Goal: Information Seeking & Learning: Learn about a topic

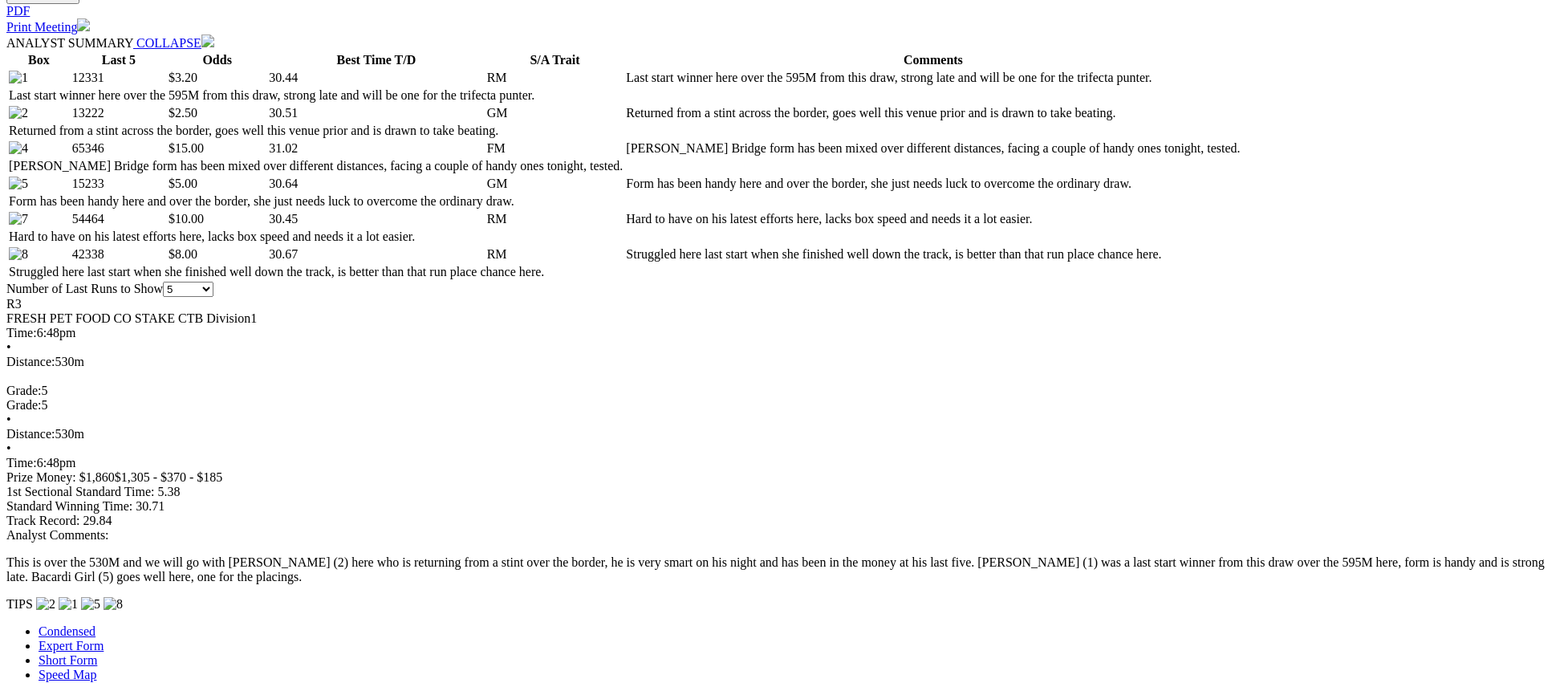
scroll to position [793, 0]
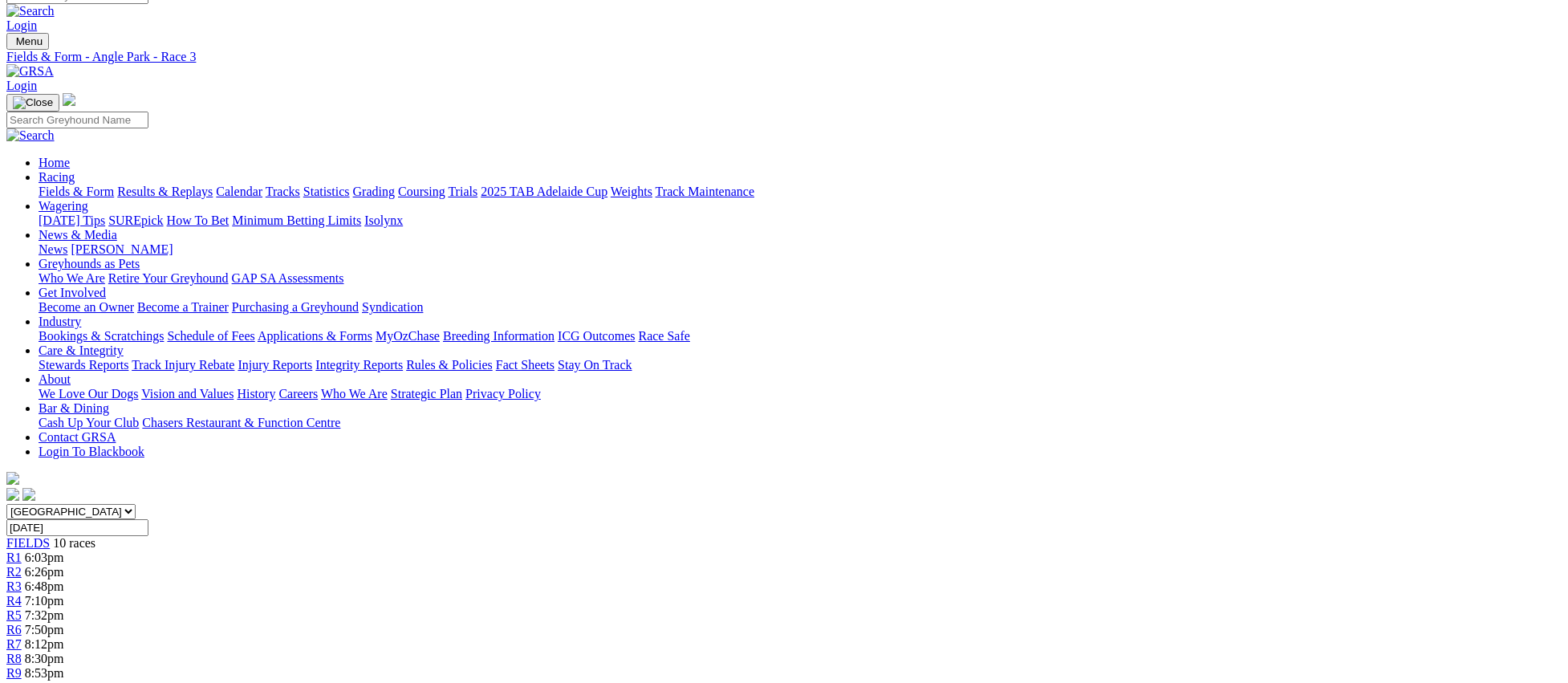
scroll to position [0, 0]
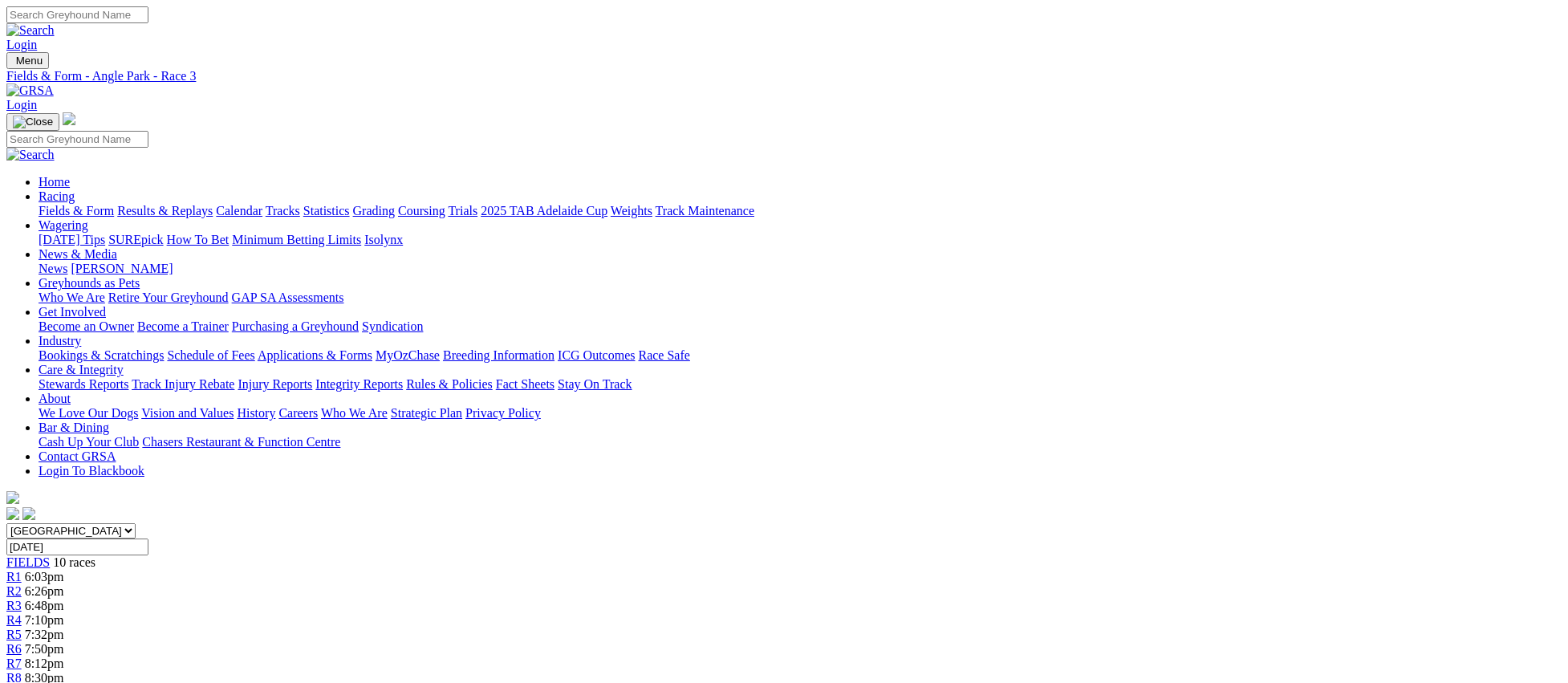
click at [22, 614] on span "R4" at bounding box center [13, 621] width 15 height 14
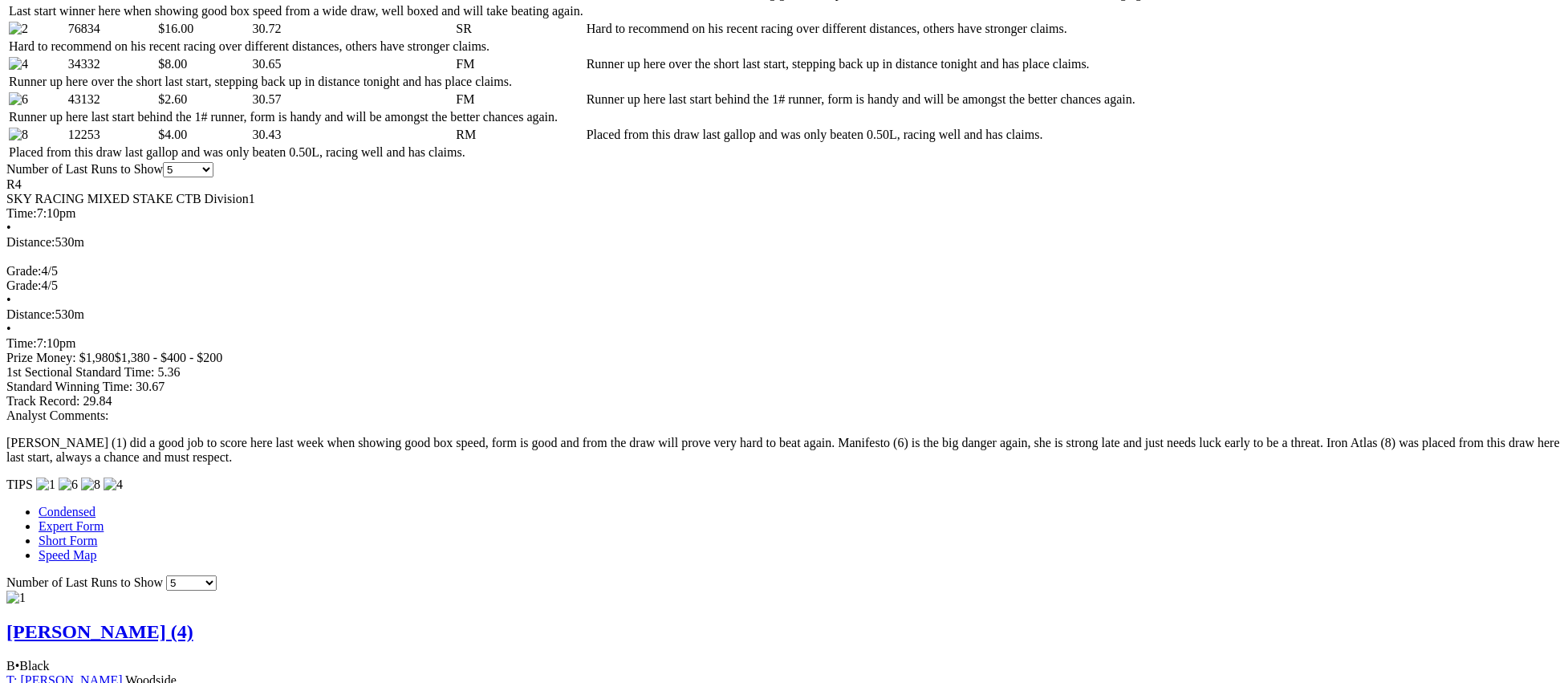
scroll to position [872, 0]
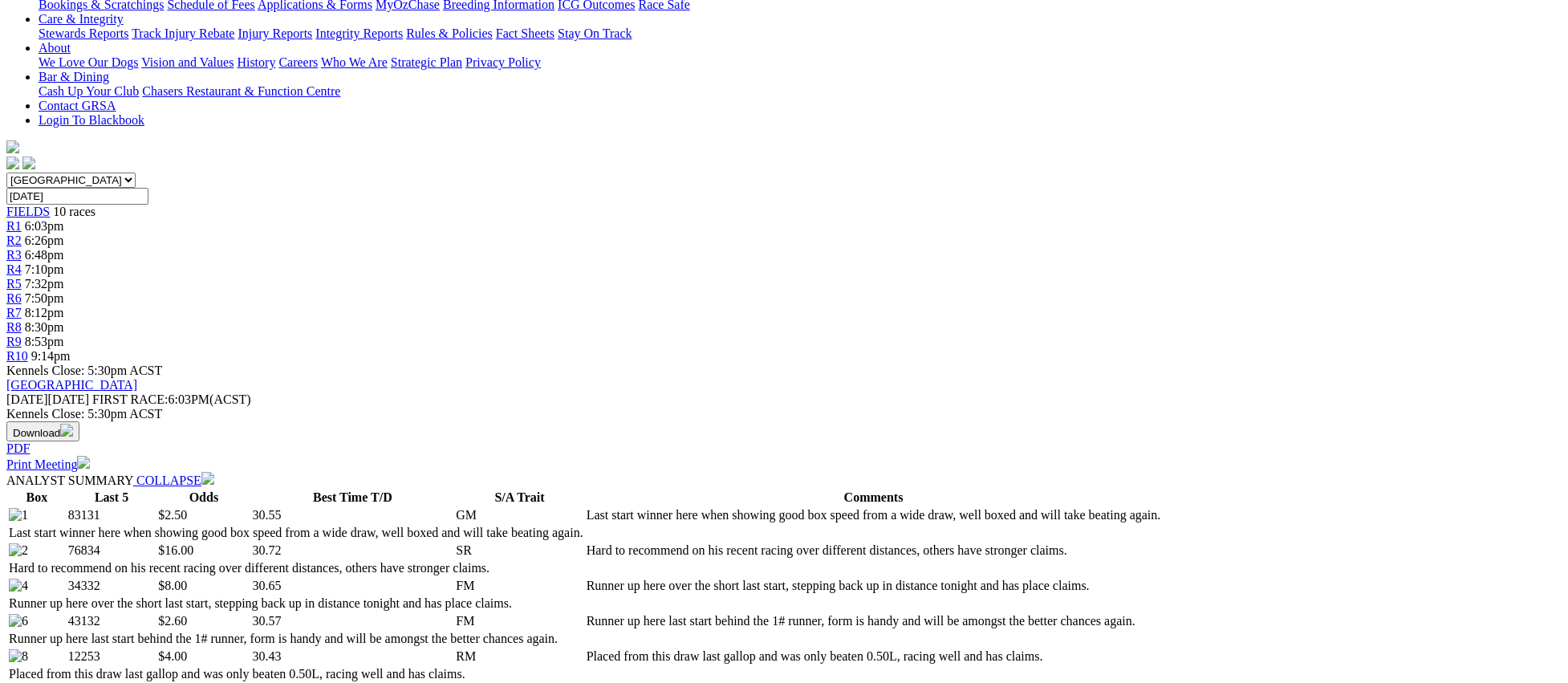
scroll to position [0, 0]
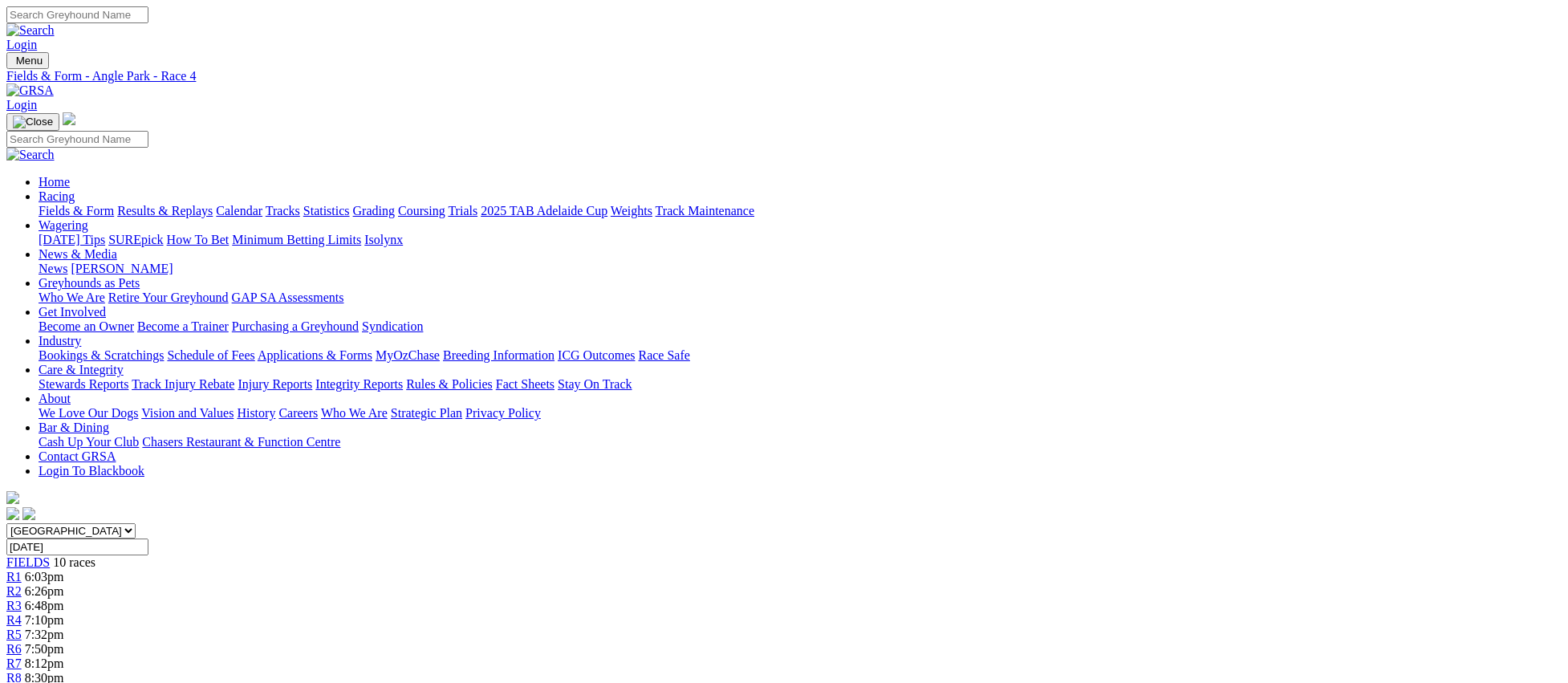
click at [64, 628] on span "7:32pm" at bounding box center [44, 635] width 39 height 14
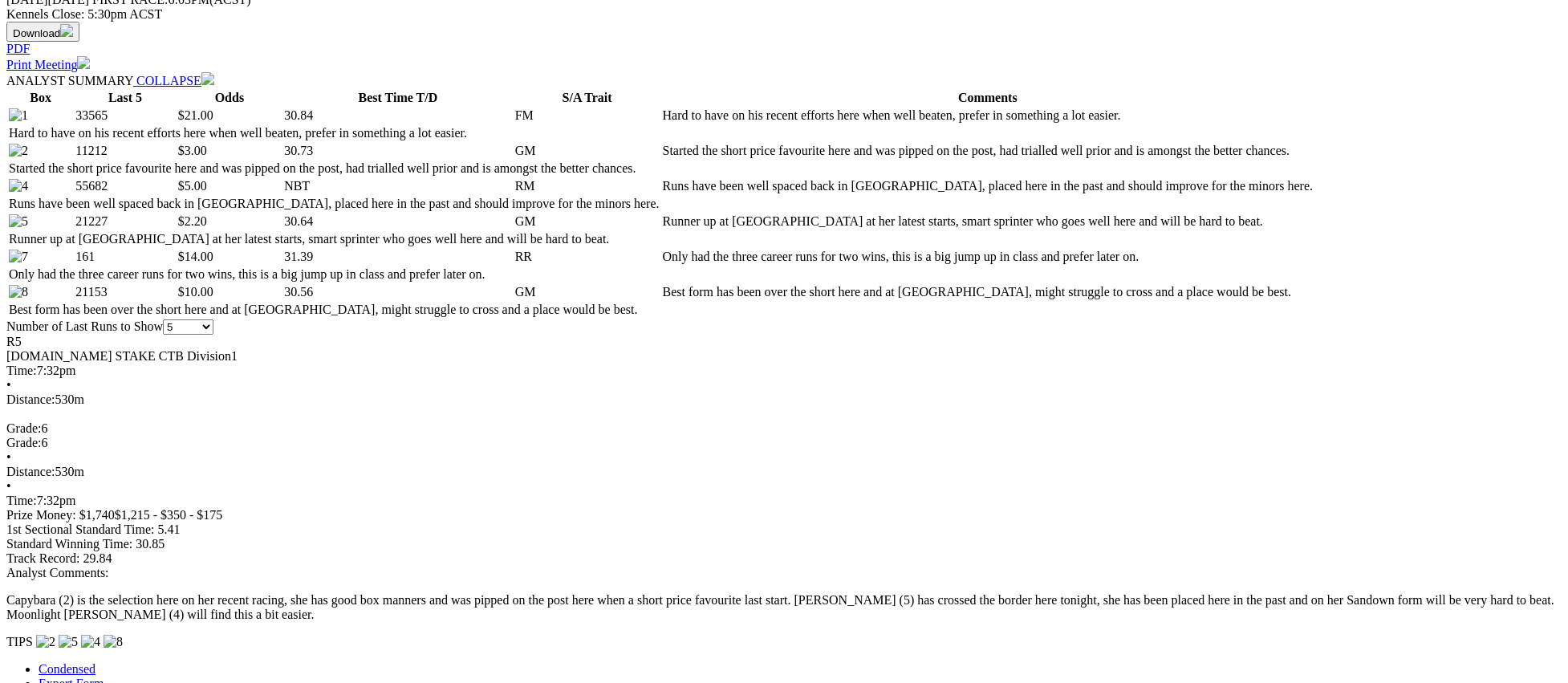
scroll to position [751, 0]
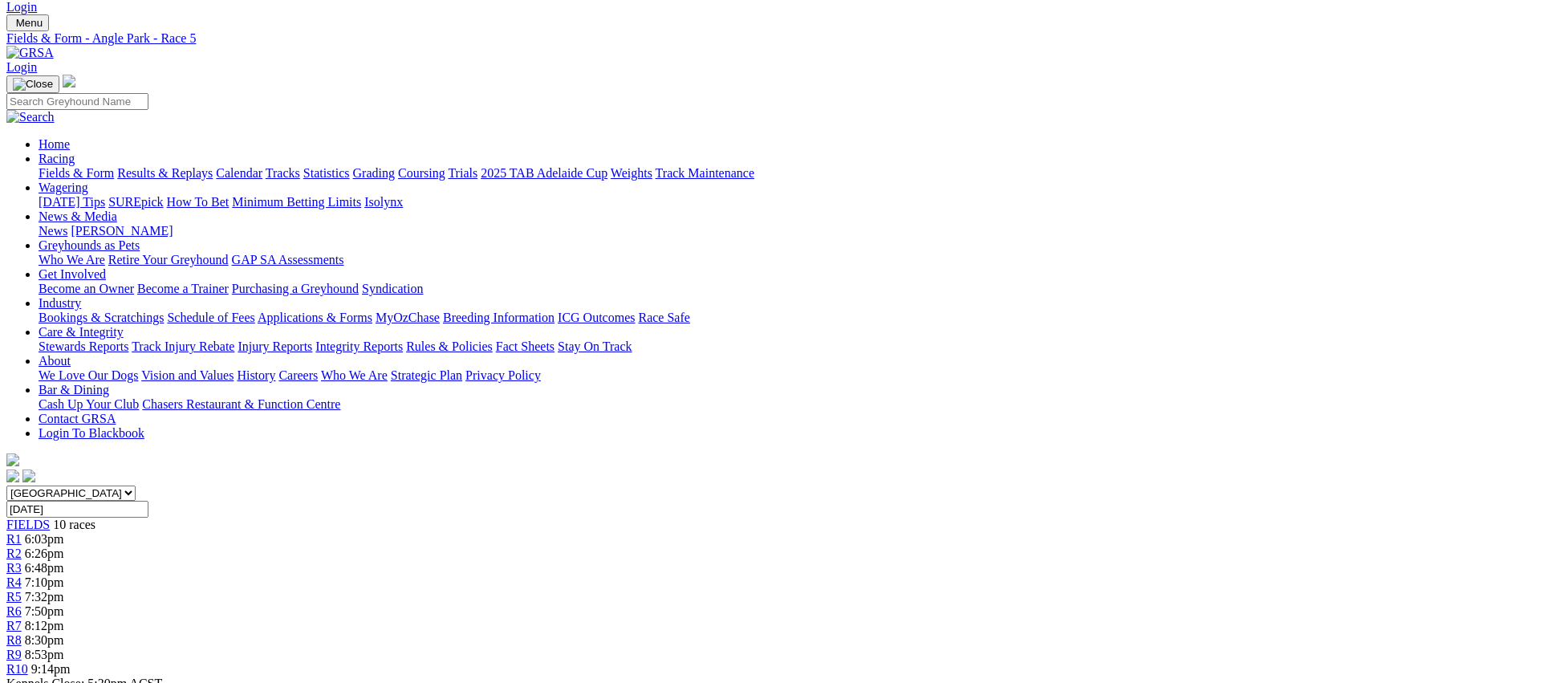
scroll to position [0, 0]
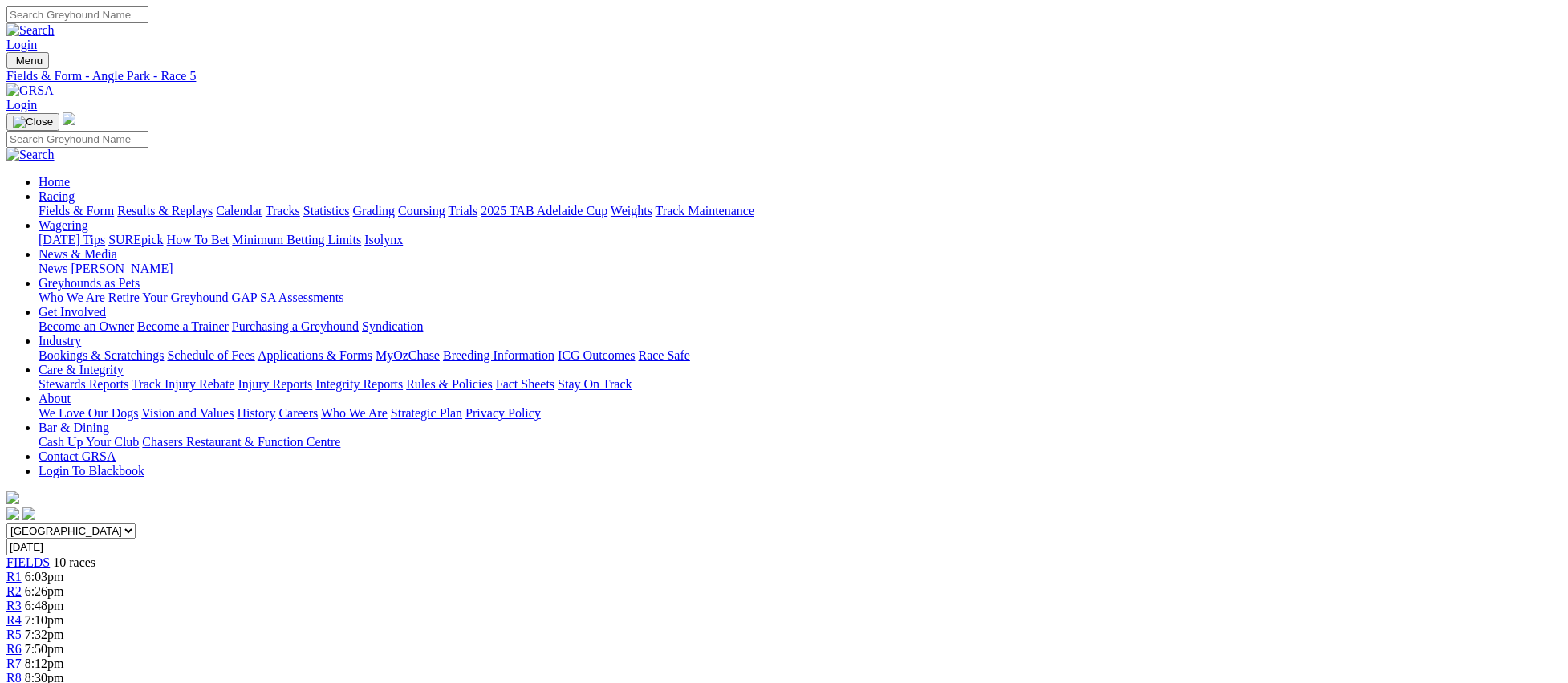
click at [64, 643] on span "7:50pm" at bounding box center [44, 650] width 39 height 14
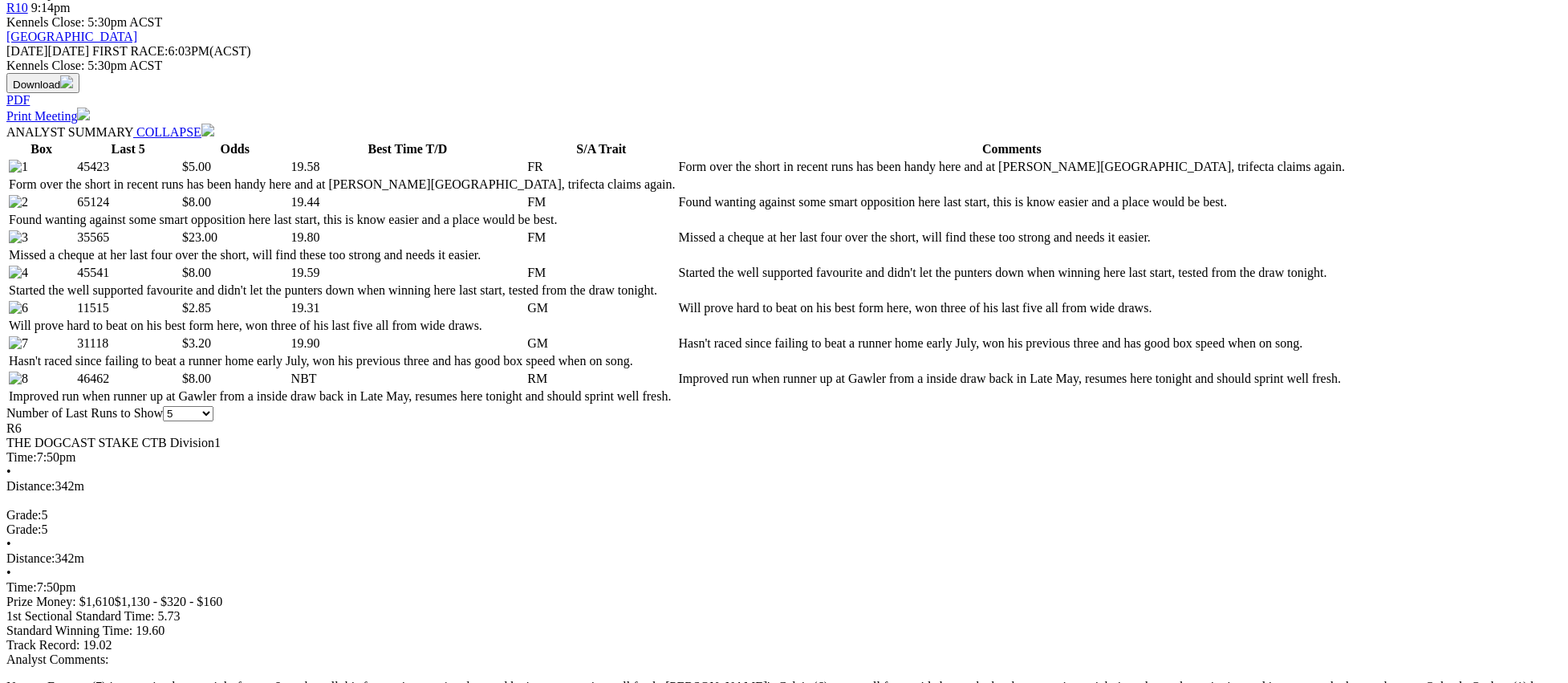
scroll to position [837, 0]
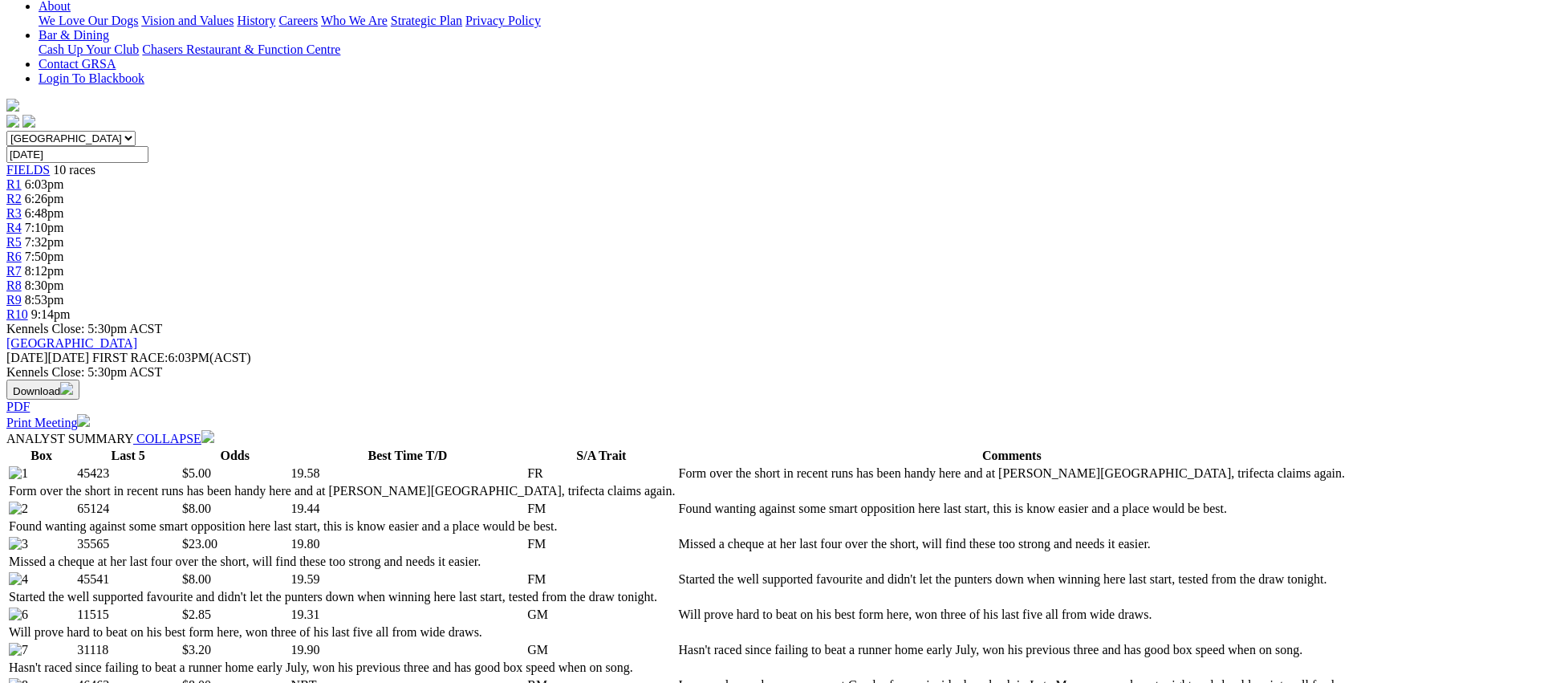
scroll to position [0, 0]
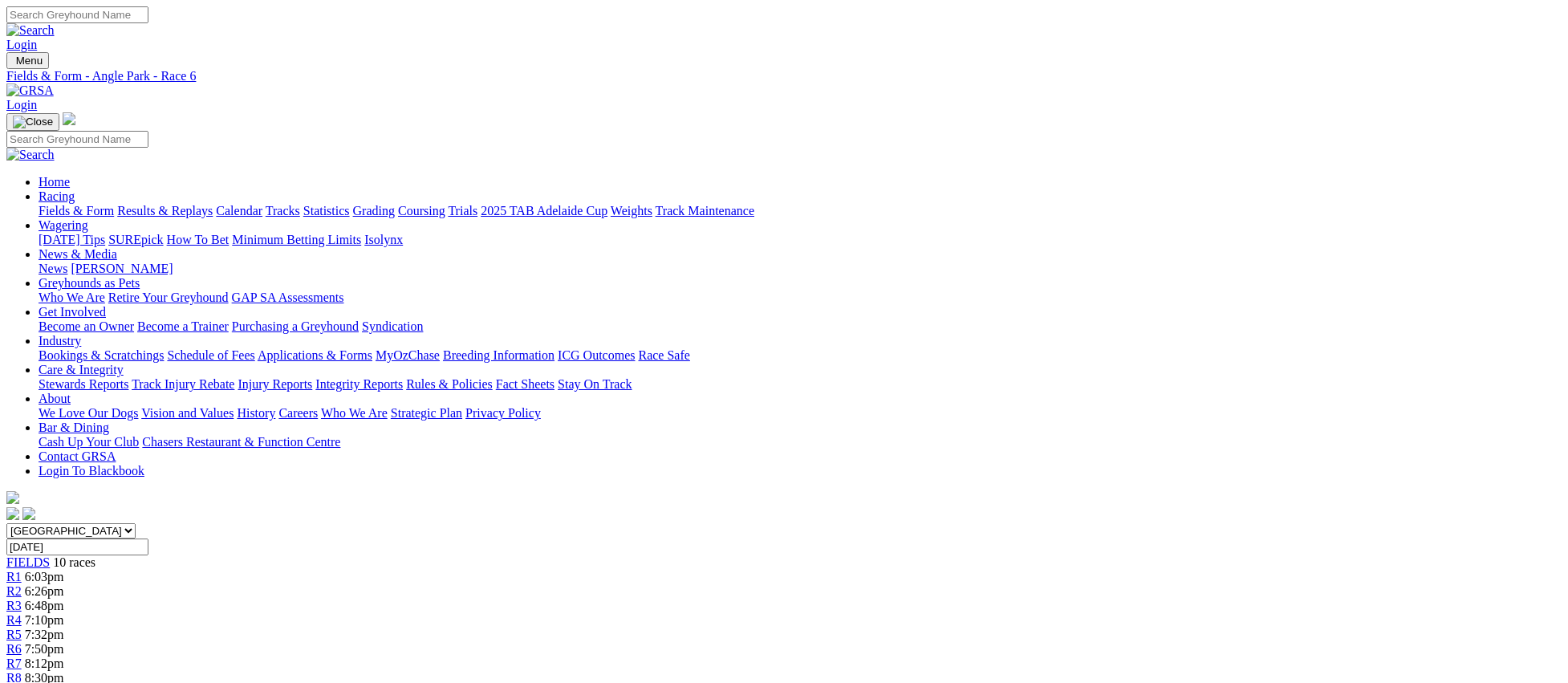
click at [22, 657] on span "R7" at bounding box center [13, 664] width 15 height 14
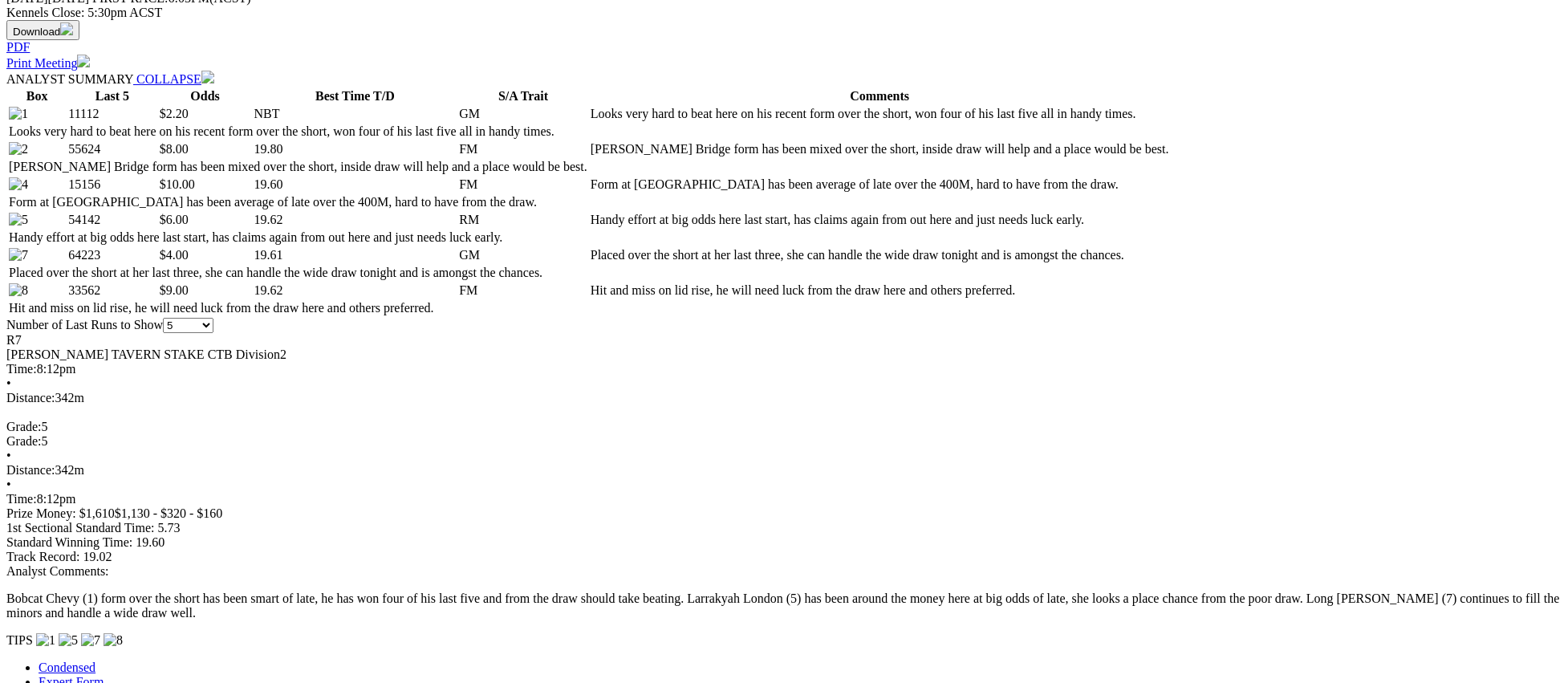
scroll to position [762, 0]
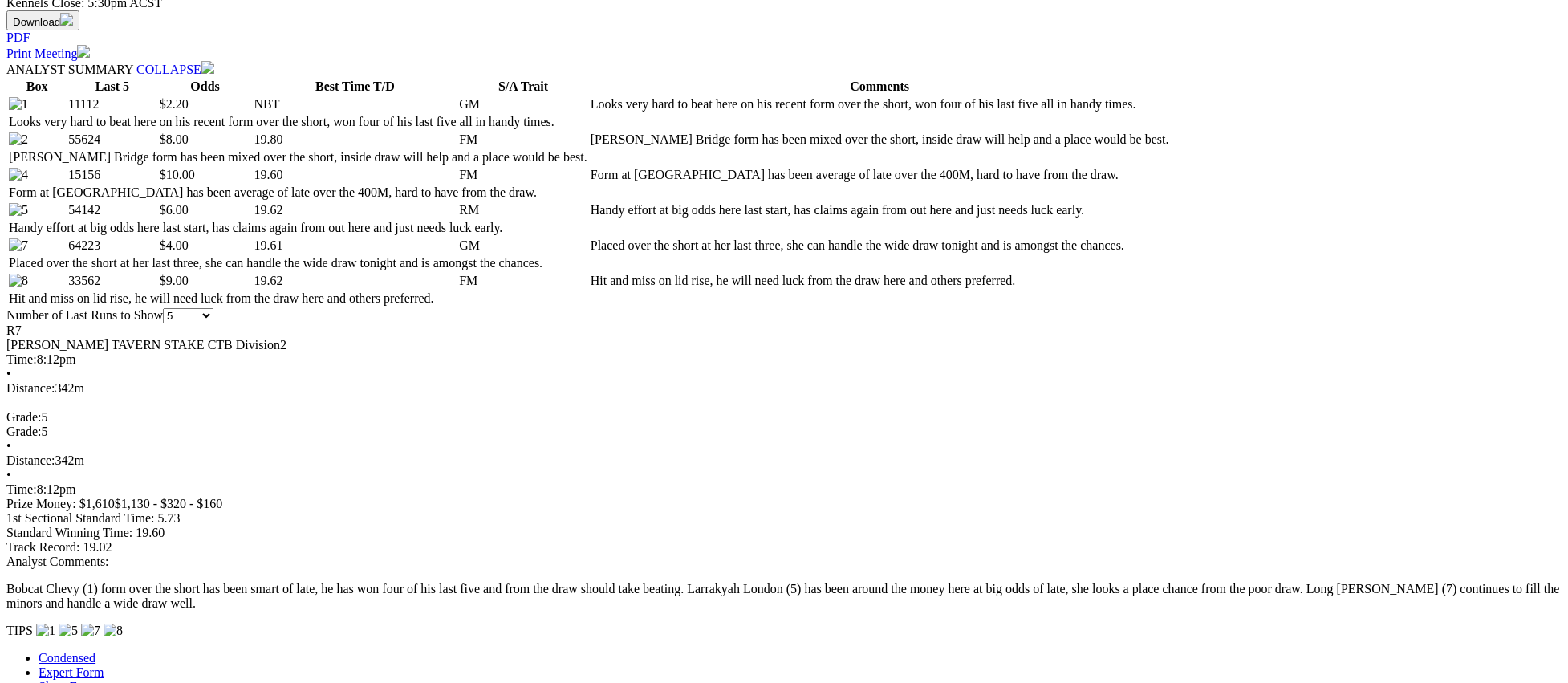
drag, startPoint x: 963, startPoint y: 49, endPoint x: 927, endPoint y: 72, distance: 42.7
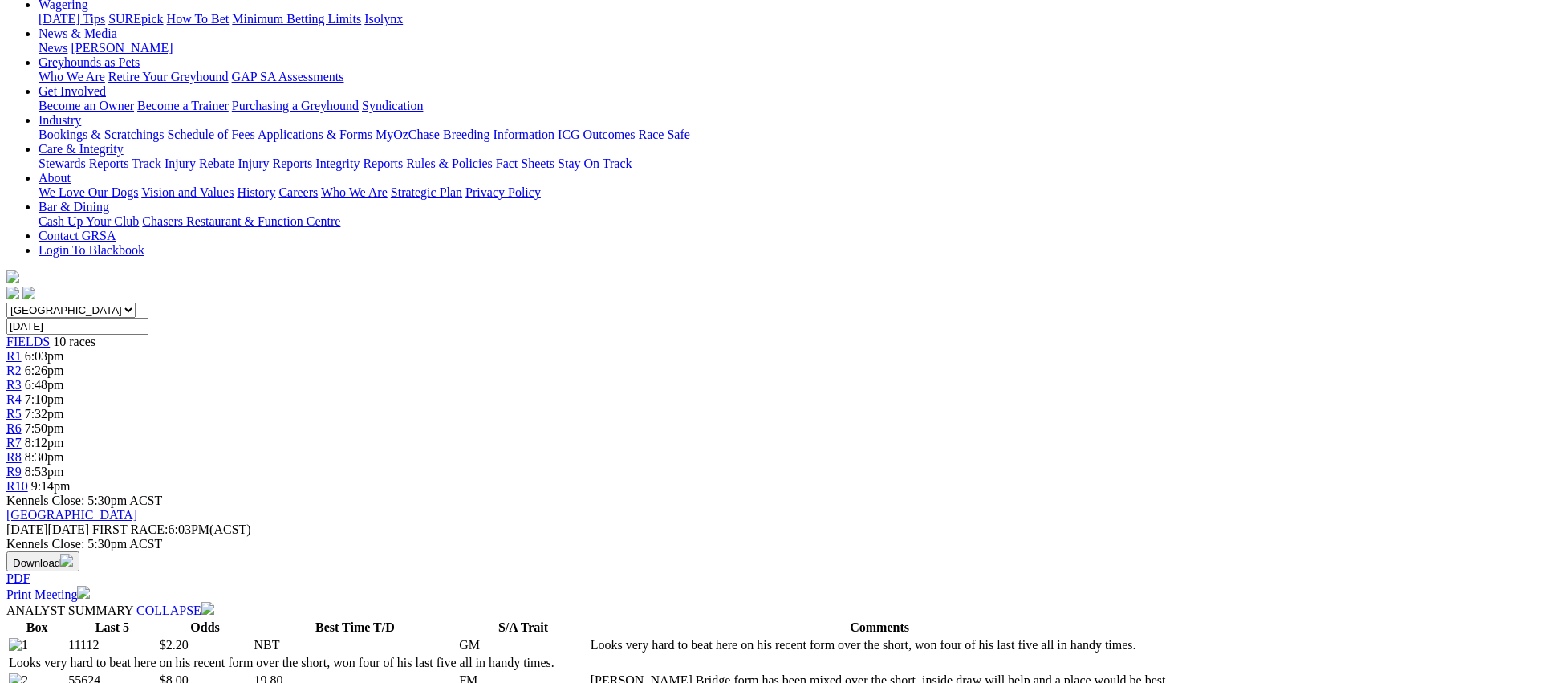
scroll to position [0, 0]
